Goal: Information Seeking & Learning: Find specific fact

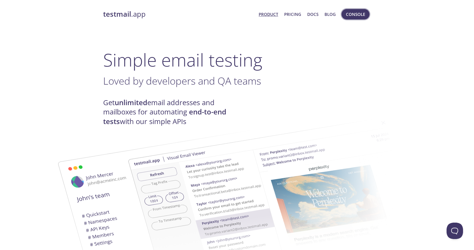
click at [357, 14] on span "Console" at bounding box center [355, 14] width 19 height 7
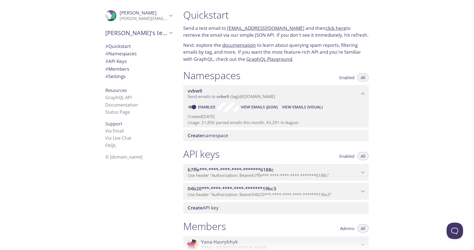
click at [304, 106] on span "View Emails (Visual)" at bounding box center [302, 107] width 41 height 7
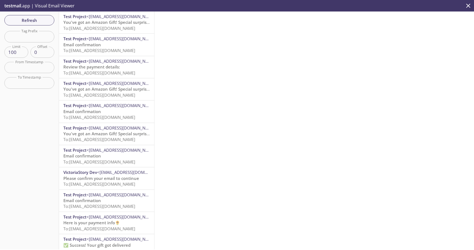
click at [112, 45] on p "Email confirmation To: vvbw9.plyeyn@inbox.testmail.app" at bounding box center [106, 48] width 86 height 12
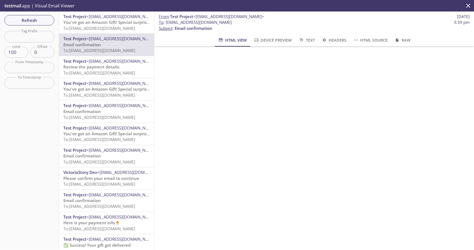
drag, startPoint x: 232, startPoint y: 22, endPoint x: 166, endPoint y: 22, distance: 66.9
click at [166, 22] on span "To : vvbw9.plyeyn@inbox.testmail.app 3:39 pm" at bounding box center [314, 22] width 311 height 6
copy span "[EMAIL_ADDRESS][DOMAIN_NAME]"
click at [29, 39] on input "text" at bounding box center [29, 36] width 50 height 11
paste input "plyeyn1"
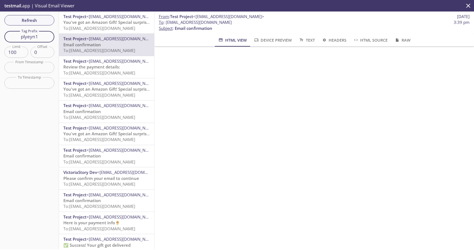
type input "plyeyn1"
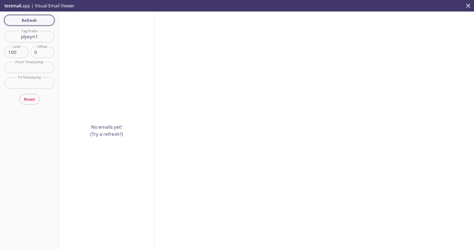
click at [31, 23] on span "Refresh" at bounding box center [29, 20] width 41 height 7
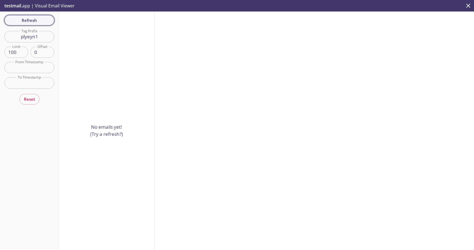
click at [31, 23] on span "Refresh" at bounding box center [29, 20] width 41 height 7
click at [38, 24] on span "Refresh" at bounding box center [29, 20] width 41 height 7
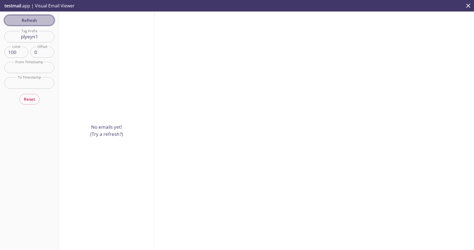
click at [38, 24] on span "Refresh" at bounding box center [29, 20] width 41 height 7
click at [38, 24] on button "Refresh" at bounding box center [29, 20] width 50 height 10
click at [39, 35] on input "plyeyn1" at bounding box center [29, 36] width 50 height 11
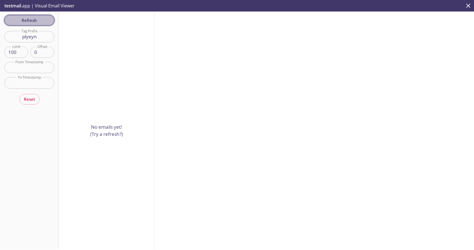
click at [46, 19] on span "Refresh" at bounding box center [29, 20] width 41 height 7
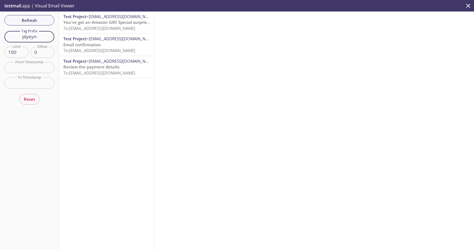
click at [46, 35] on input "plyeyn" at bounding box center [29, 36] width 50 height 11
type input "plyeyn1"
click at [41, 23] on span "Refresh" at bounding box center [29, 20] width 41 height 7
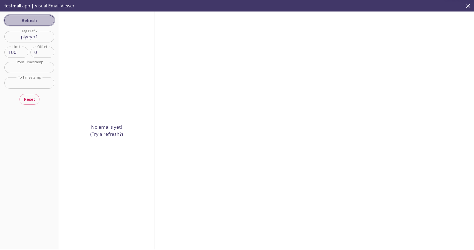
click at [41, 23] on span "Refresh" at bounding box center [29, 20] width 41 height 7
click at [41, 24] on span "Refresh" at bounding box center [29, 20] width 41 height 7
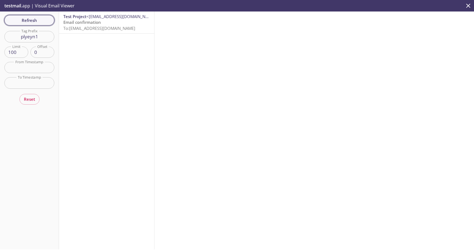
click at [40, 24] on button "Refresh" at bounding box center [29, 20] width 50 height 10
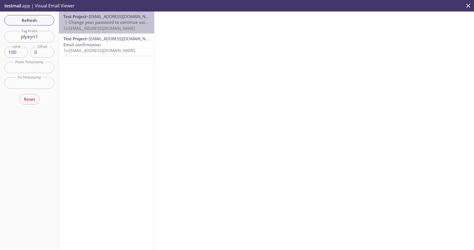
click at [128, 25] on span "To: [EMAIL_ADDRESS][DOMAIN_NAME]" at bounding box center [99, 27] width 72 height 5
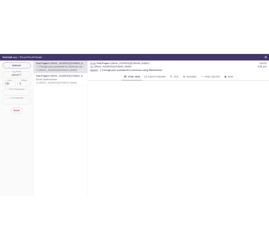
scroll to position [38, 0]
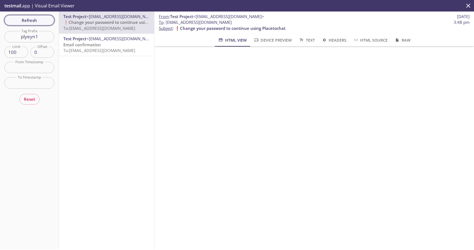
click at [43, 19] on span "Refresh" at bounding box center [29, 20] width 41 height 7
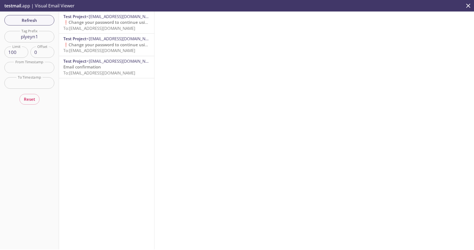
click at [99, 22] on span "❗️Change your password to continue using Placetochat" at bounding box center [118, 21] width 111 height 5
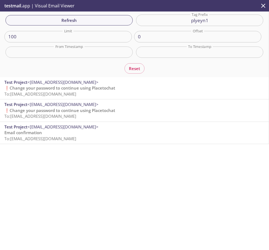
click at [136, 93] on p "❗️Change your password to continue using Placetochat To: [EMAIL_ADDRESS][DOMAIN…" at bounding box center [134, 91] width 260 height 12
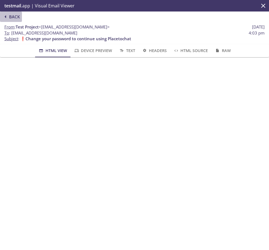
click at [9, 18] on icon "button" at bounding box center [5, 16] width 7 height 7
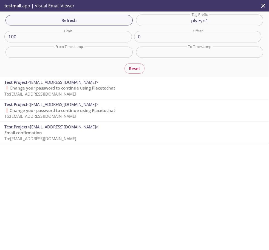
click at [210, 24] on input "plyeyn1" at bounding box center [199, 20] width 127 height 11
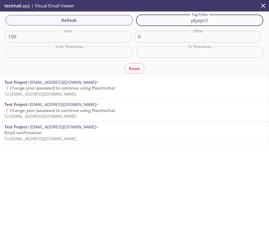
click at [210, 24] on input "plyeyn1" at bounding box center [199, 20] width 127 height 11
paste input "registration-1757683704606@inbox"
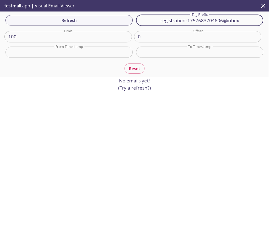
drag, startPoint x: 223, startPoint y: 23, endPoint x: 243, endPoint y: 22, distance: 19.2
click at [243, 21] on input "registration-1757683704606@inbox" at bounding box center [199, 20] width 127 height 11
type input "registration-1757683704606"
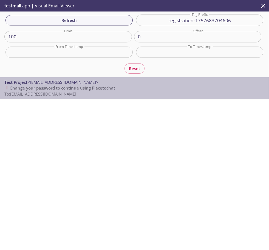
click at [129, 89] on p "❗️Change your password to continue using Placetochat To: [EMAIL_ADDRESS][DOMAIN…" at bounding box center [134, 91] width 260 height 12
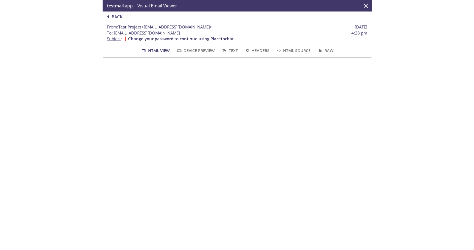
scroll to position [32, 0]
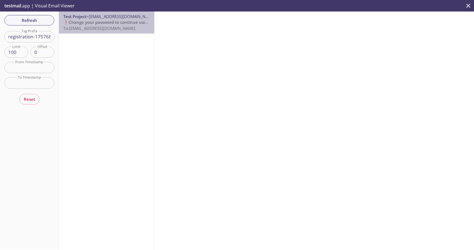
click at [99, 16] on span "<[EMAIL_ADDRESS][DOMAIN_NAME]>" at bounding box center [121, 16] width 71 height 5
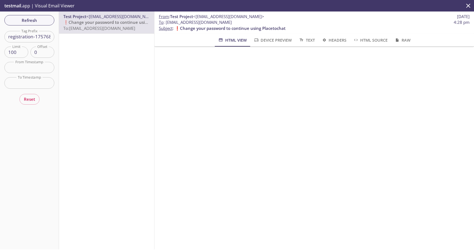
click at [366, 40] on span "HTML Source" at bounding box center [370, 40] width 35 height 7
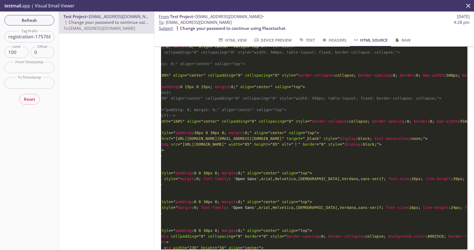
scroll to position [0, 0]
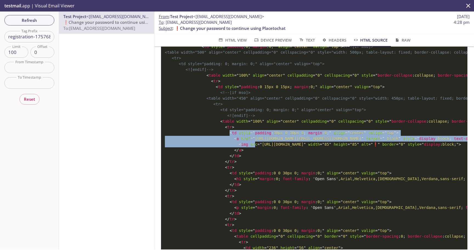
drag, startPoint x: 228, startPoint y: 133, endPoint x: 253, endPoint y: 147, distance: 28.5
click at [253, 147] on pre "<! DOCTYPE HTML PUBLIC "-//W3C//DTD HTML 4.01 Transitional//EN" "[URL][DOMAIN_N…" at bounding box center [314, 70] width 306 height 1372
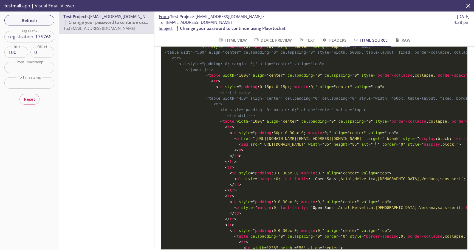
click at [245, 138] on span "href" at bounding box center [245, 138] width 9 height 4
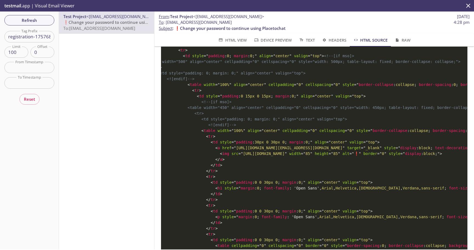
scroll to position [800, 0]
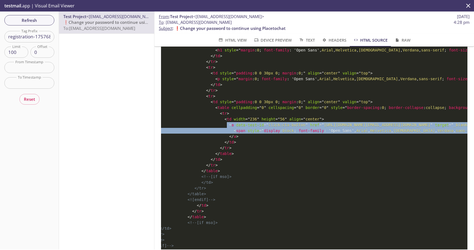
drag, startPoint x: 226, startPoint y: 148, endPoint x: 420, endPoint y: 166, distance: 194.9
copy code "< a data-test-id = " click:cta-button " href = " [URL][DOMAIN_NAME][EMAIL_ADDRE…"
